Goal: Task Accomplishment & Management: Manage account settings

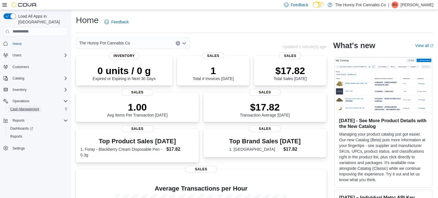
click at [20, 107] on span "Cash Management" at bounding box center [24, 109] width 29 height 5
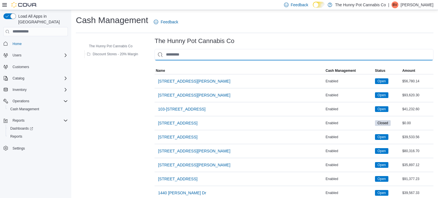
click at [175, 54] on input "This is a search bar. As you type, the results lower in the page will automatic…" at bounding box center [293, 54] width 279 height 11
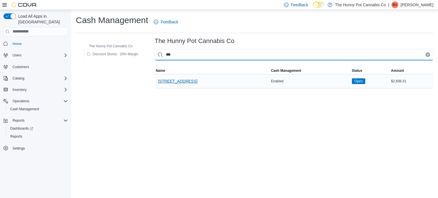
type input "***"
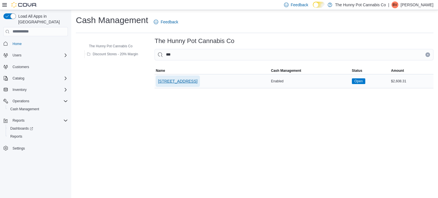
click at [175, 79] on span "[STREET_ADDRESS]" at bounding box center [177, 81] width 39 height 6
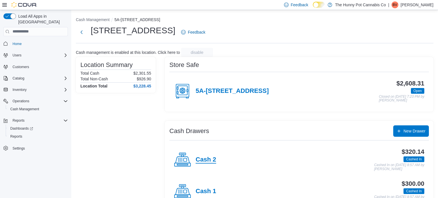
click at [210, 157] on h4 "Cash 2" at bounding box center [205, 159] width 21 height 7
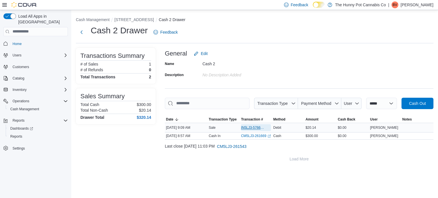
click at [253, 128] on span "IN5LJ3-5766098" at bounding box center [253, 127] width 24 height 5
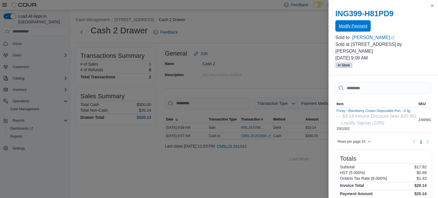
click at [362, 26] on span "Modify Payment" at bounding box center [352, 26] width 28 height 6
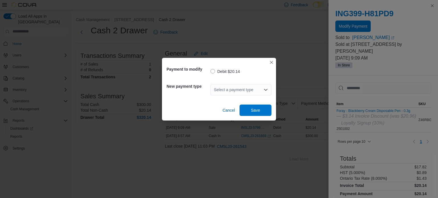
click at [266, 91] on icon "Open list of options" at bounding box center [265, 89] width 5 height 5
click at [272, 63] on button "Closes this modal window" at bounding box center [271, 62] width 7 height 7
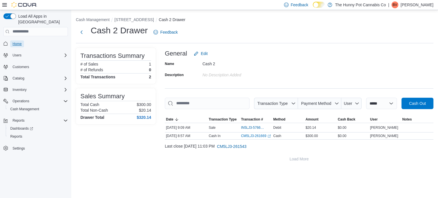
click at [17, 42] on span "Home" at bounding box center [17, 44] width 9 height 5
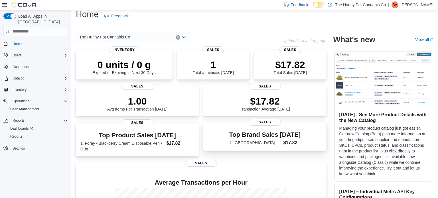
scroll to position [7, 0]
click at [28, 107] on span "Cash Management" at bounding box center [24, 109] width 29 height 5
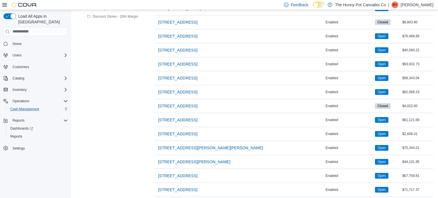
scroll to position [269, 0]
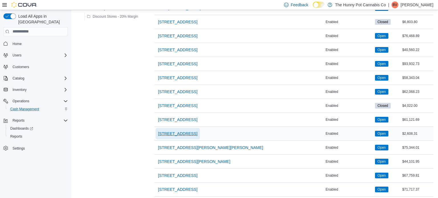
click at [170, 133] on span "[STREET_ADDRESS]" at bounding box center [177, 134] width 39 height 6
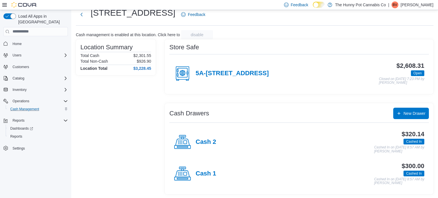
scroll to position [18, 0]
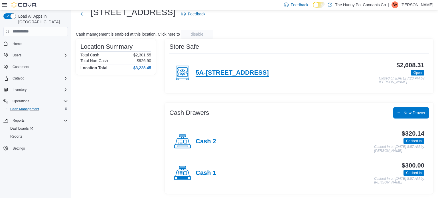
click at [215, 73] on h4 "5A-[STREET_ADDRESS]" at bounding box center [231, 72] width 73 height 7
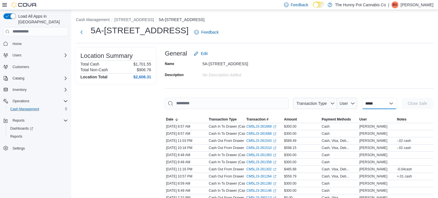
click at [391, 103] on select "**********" at bounding box center [379, 103] width 35 height 11
select select "**********"
click at [362, 98] on select "**********" at bounding box center [379, 103] width 35 height 11
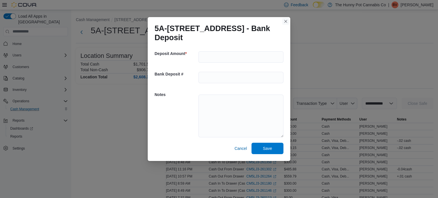
click at [285, 21] on button "Closes this modal window" at bounding box center [285, 21] width 7 height 7
select select
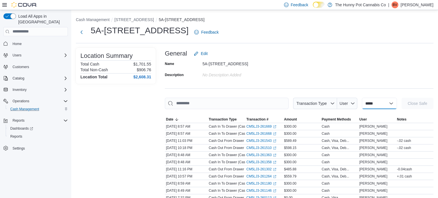
click at [392, 103] on select "**********" at bounding box center [379, 103] width 35 height 11
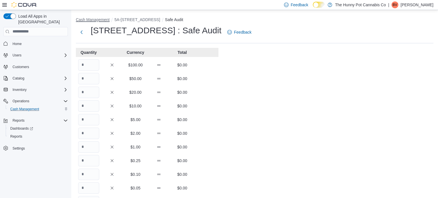
click at [85, 21] on button "Cash Management" at bounding box center [93, 19] width 34 height 5
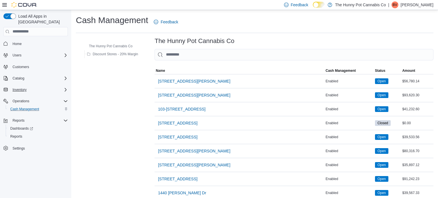
click at [65, 87] on icon "Complex example" at bounding box center [65, 89] width 5 height 5
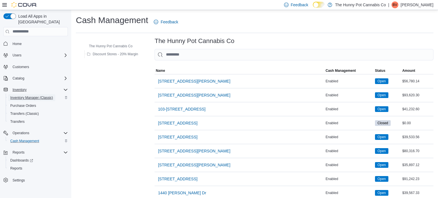
click at [31, 95] on span "Inventory Manager (Classic)" at bounding box center [31, 97] width 43 height 5
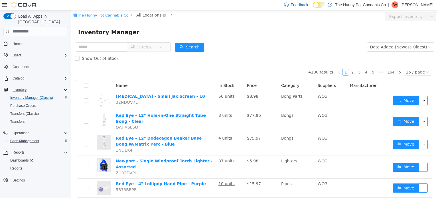
click at [148, 14] on span "All Locations" at bounding box center [148, 15] width 25 height 6
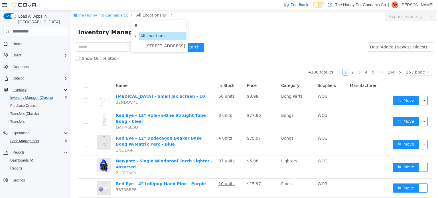
type input "***"
click at [160, 44] on span "[STREET_ADDRESS]" at bounding box center [165, 45] width 40 height 5
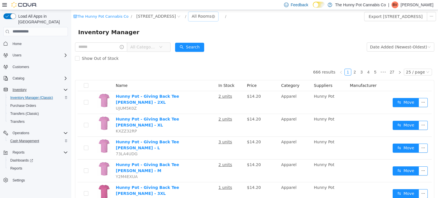
click at [191, 17] on div "All Rooms" at bounding box center [201, 16] width 20 height 9
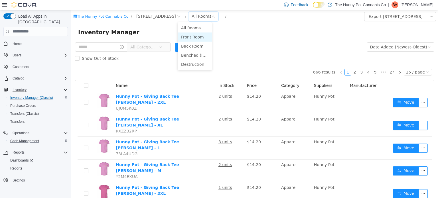
click at [189, 36] on li "Front Room" at bounding box center [195, 36] width 34 height 9
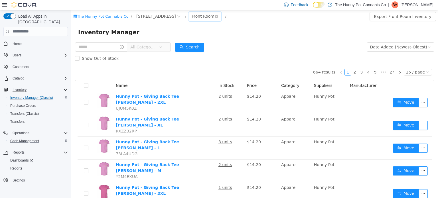
click at [192, 17] on div "Front Room" at bounding box center [202, 16] width 23 height 9
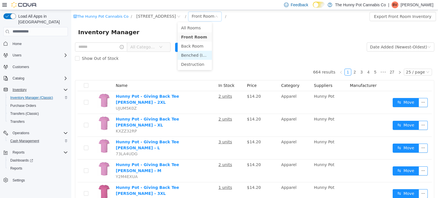
click at [193, 53] on li "Benched (Inactive)" at bounding box center [195, 54] width 34 height 9
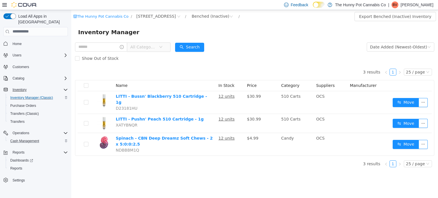
click at [298, 41] on div "Inventory Manager" at bounding box center [254, 32] width 366 height 18
click at [191, 14] on div "Benched (Inactive)" at bounding box center [210, 16] width 38 height 9
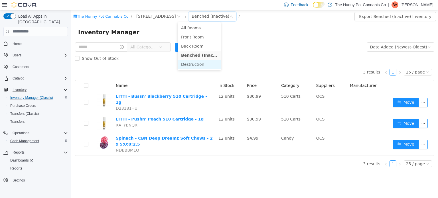
click at [197, 63] on li "Destruction" at bounding box center [199, 64] width 43 height 9
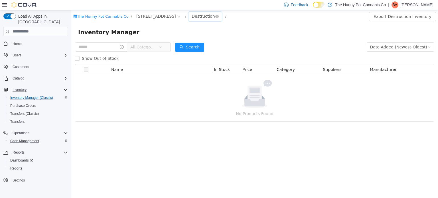
click at [191, 17] on div "Destruction" at bounding box center [202, 16] width 23 height 9
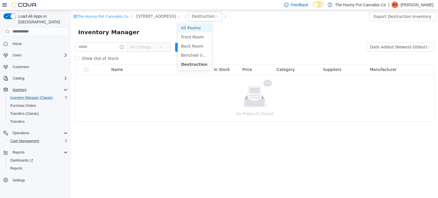
click at [189, 26] on li "All Rooms" at bounding box center [195, 27] width 34 height 9
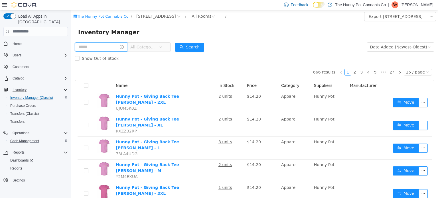
click at [92, 44] on input "text" at bounding box center [101, 46] width 52 height 9
click at [91, 43] on input "text" at bounding box center [101, 46] width 52 height 9
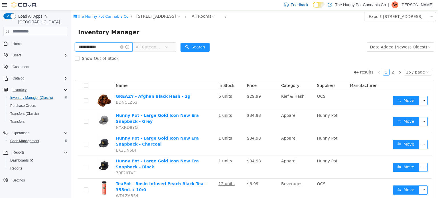
type input "**********"
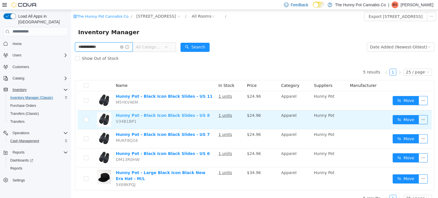
scroll to position [8, 0]
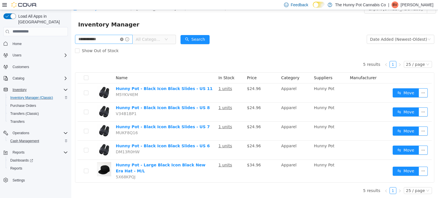
click at [123, 38] on icon "icon: close-circle" at bounding box center [121, 38] width 3 height 3
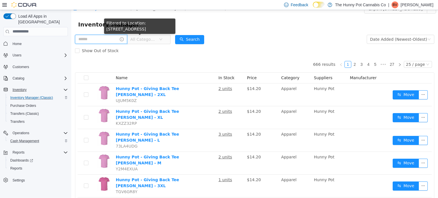
click at [120, 39] on input "text" at bounding box center [101, 38] width 52 height 9
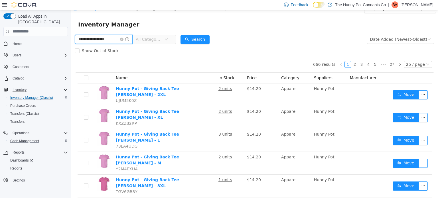
type input "**********"
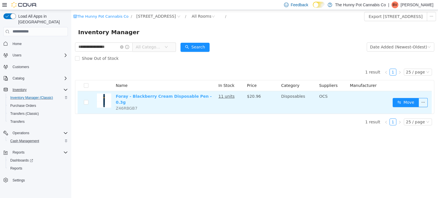
click at [172, 96] on link "Foray - Blackberry Cream Disposable Pen - 0.3g" at bounding box center [164, 99] width 96 height 11
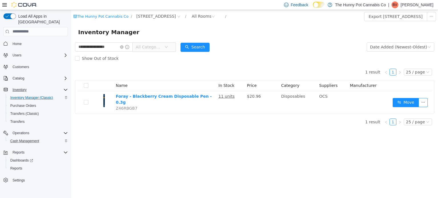
click at [312, 138] on div "**********" at bounding box center [254, 104] width 366 height 188
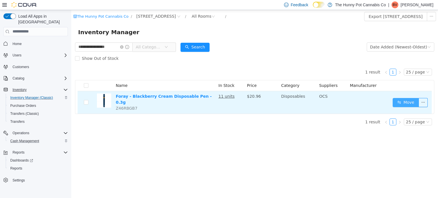
click at [412, 102] on button "Move" at bounding box center [405, 102] width 26 height 9
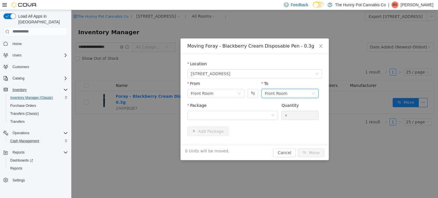
click at [310, 95] on div "Front Room" at bounding box center [288, 93] width 46 height 9
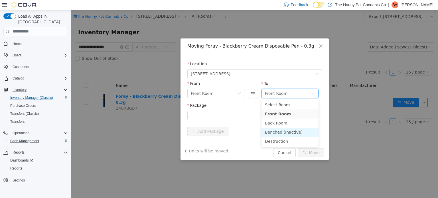
click at [288, 130] on li "Benched (Inactive)" at bounding box center [289, 131] width 57 height 9
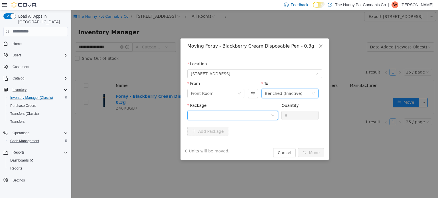
click at [262, 116] on div at bounding box center [231, 115] width 80 height 9
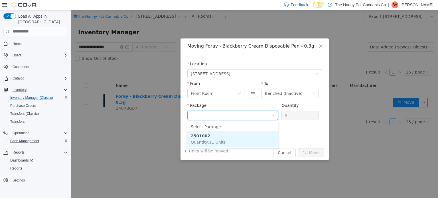
click at [209, 141] on span "Quantity : 11 Units" at bounding box center [208, 142] width 35 height 5
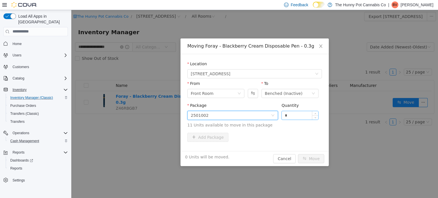
click at [295, 112] on input "*" at bounding box center [300, 115] width 36 height 9
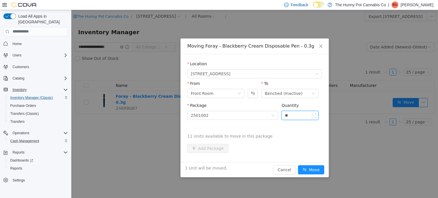
type input "*"
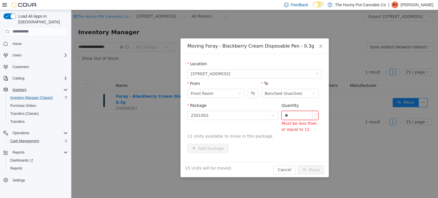
type input "*"
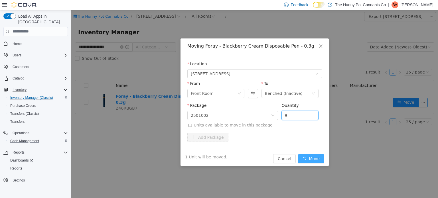
type input "*"
click at [305, 160] on button "Move" at bounding box center [311, 158] width 26 height 9
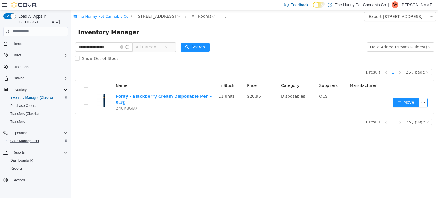
click at [225, 132] on div "**********" at bounding box center [254, 104] width 366 height 188
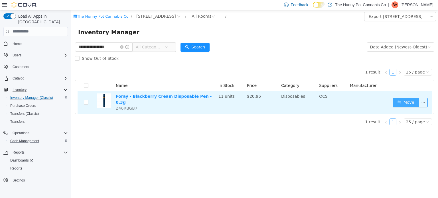
click at [407, 102] on button "Move" at bounding box center [405, 102] width 26 height 9
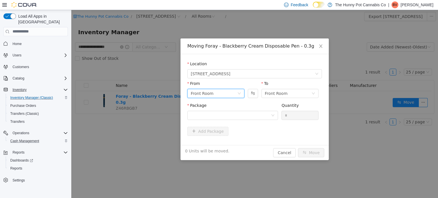
click at [232, 91] on div "Front Room" at bounding box center [214, 93] width 46 height 9
click at [207, 134] on li "Benched (Inactive)" at bounding box center [215, 131] width 57 height 9
click at [256, 112] on div at bounding box center [231, 115] width 80 height 9
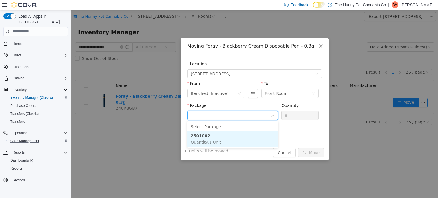
click at [224, 137] on li "2501002 Quantity : 1 Unit" at bounding box center [232, 138] width 91 height 15
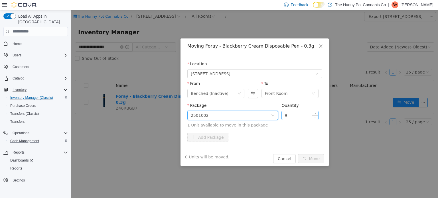
click at [289, 115] on input "*" at bounding box center [300, 115] width 36 height 9
type input "*"
click at [309, 159] on button "Move" at bounding box center [311, 158] width 26 height 9
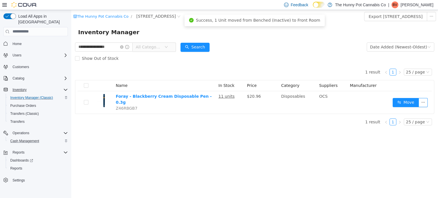
click at [207, 132] on div "**********" at bounding box center [254, 104] width 366 height 188
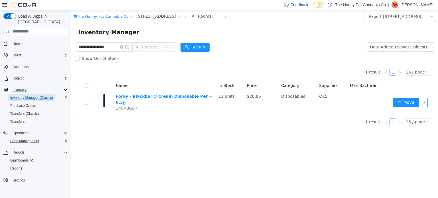
click at [21, 95] on span "Inventory Manager (Classic)" at bounding box center [31, 97] width 43 height 5
click at [123, 46] on icon "icon: close-circle" at bounding box center [121, 46] width 3 height 3
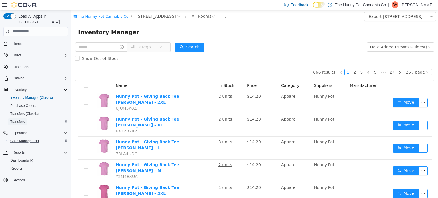
click at [21, 119] on span "Transfers" at bounding box center [17, 121] width 14 height 5
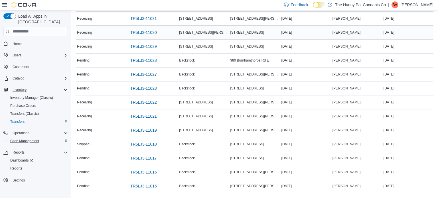
scroll to position [136, 0]
click at [133, 142] on span "TR5LJ3-11018" at bounding box center [143, 144] width 26 height 6
